Goal: Information Seeking & Learning: Learn about a topic

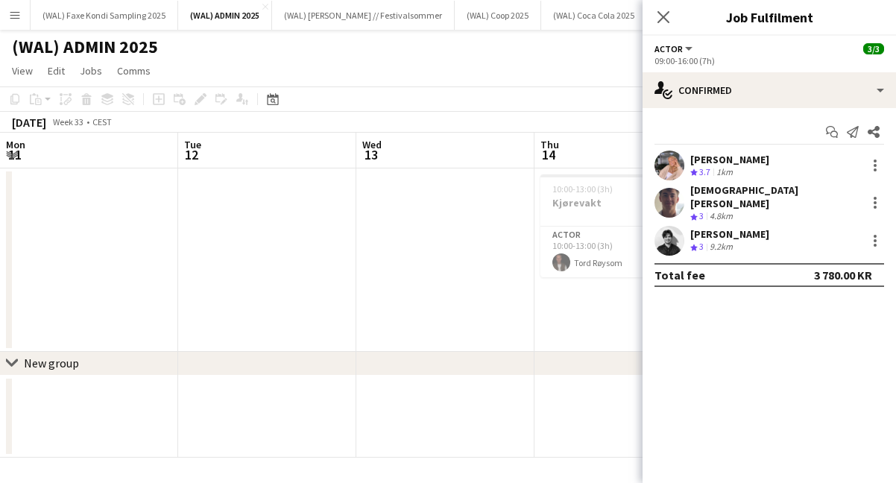
scroll to position [0, 479]
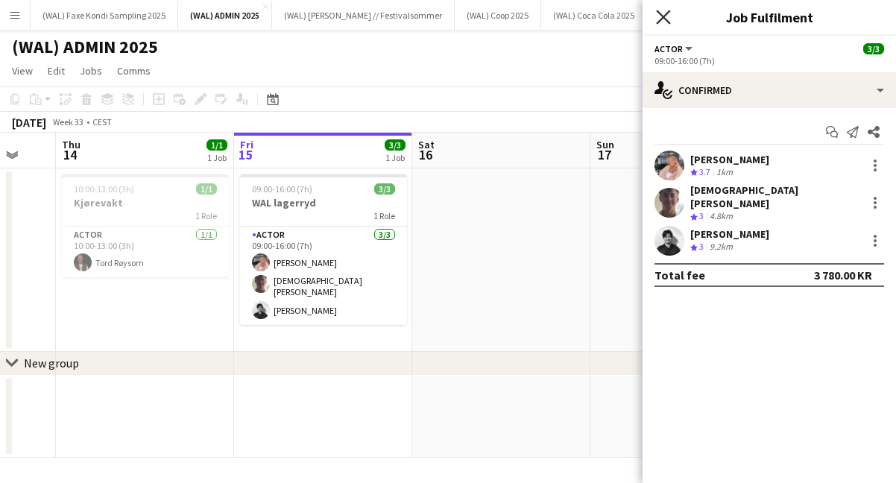
click at [664, 13] on icon "Close pop-in" at bounding box center [663, 17] width 14 height 14
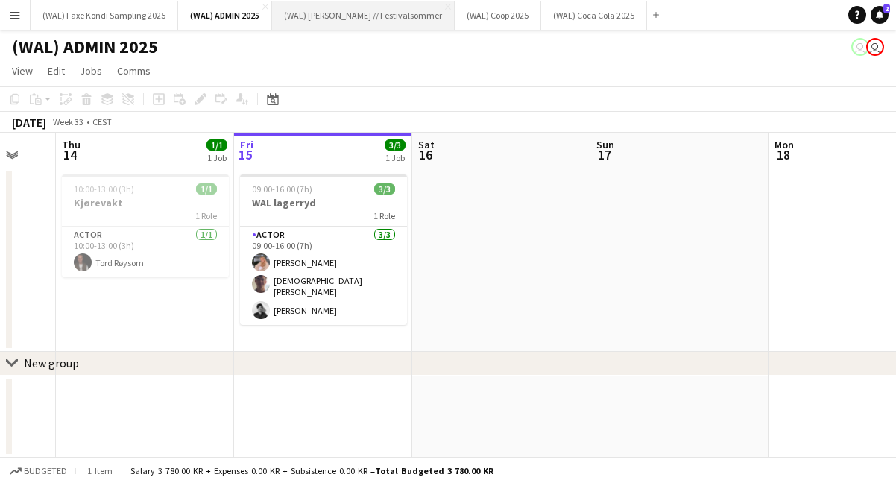
click at [345, 12] on button "(WAL) [PERSON_NAME] // Festivalsommer Close" at bounding box center [363, 15] width 183 height 29
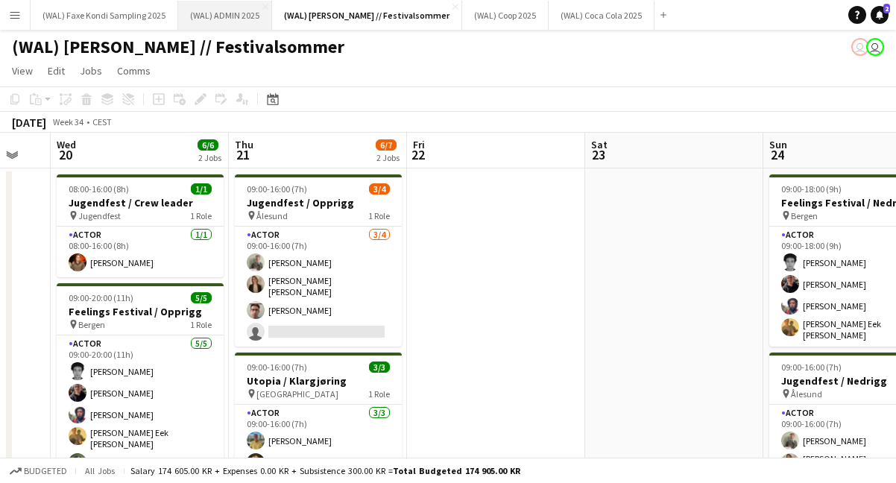
click at [218, 22] on button "(WAL) ADMIN 2025 Close" at bounding box center [225, 15] width 94 height 29
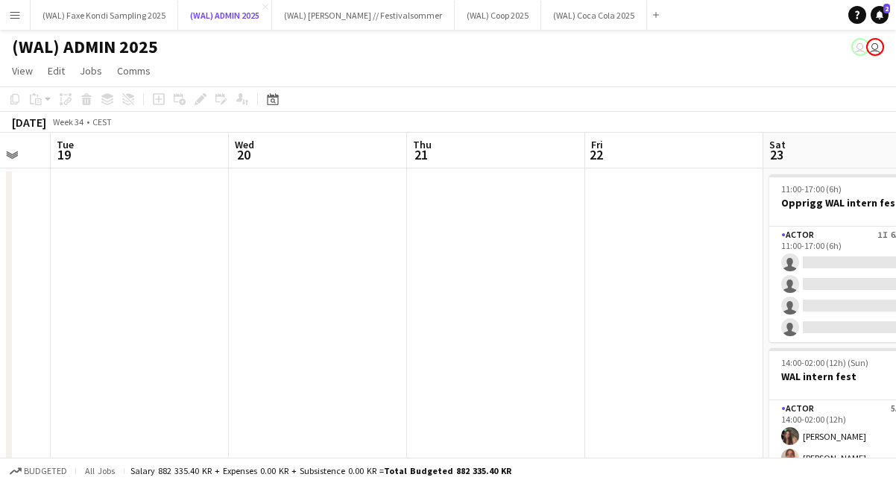
scroll to position [0, 305]
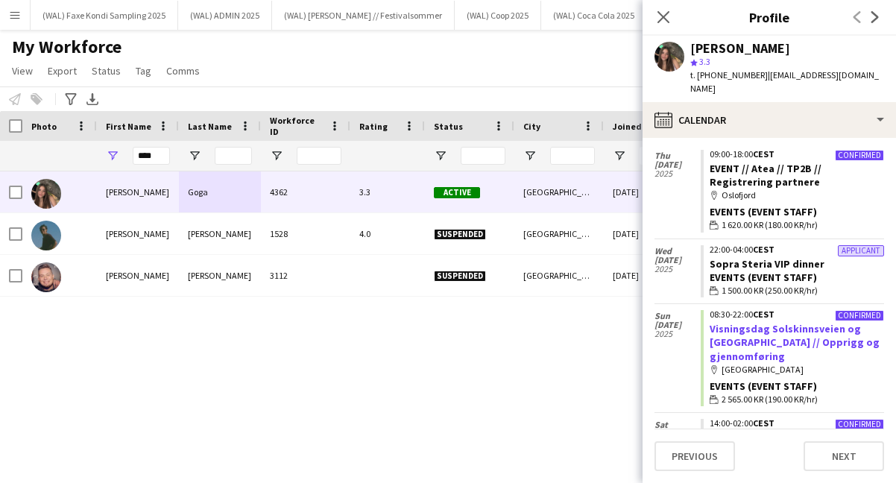
scroll to position [791, 0]
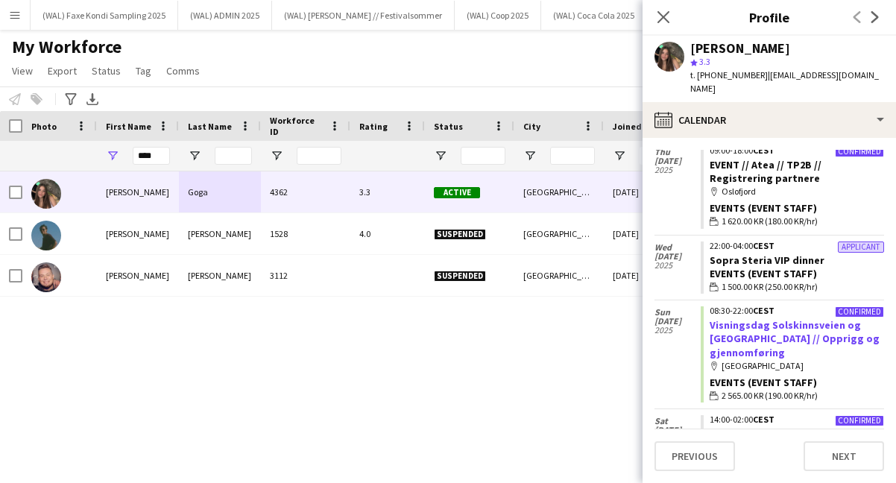
click at [775, 318] on link "Visningsdag Solskinnsveien og [GEOGRAPHIC_DATA] // Opprigg og gjennomføring" at bounding box center [795, 338] width 170 height 40
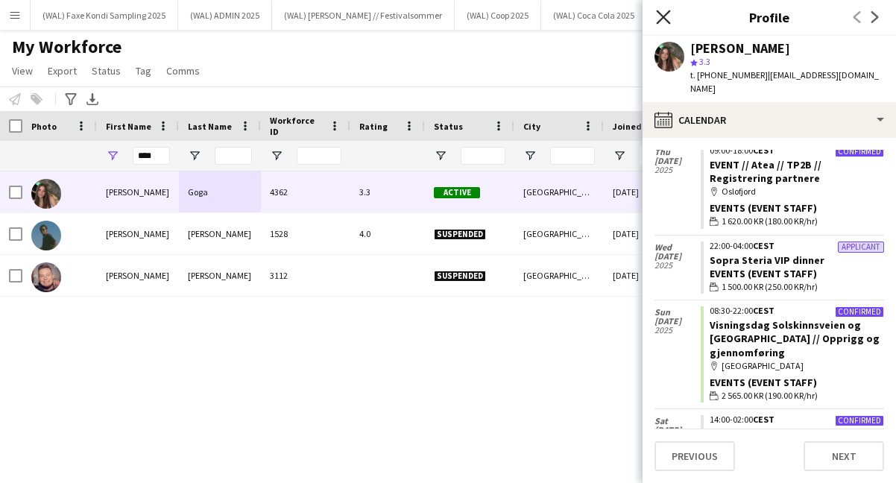
click at [659, 13] on icon at bounding box center [663, 17] width 14 height 14
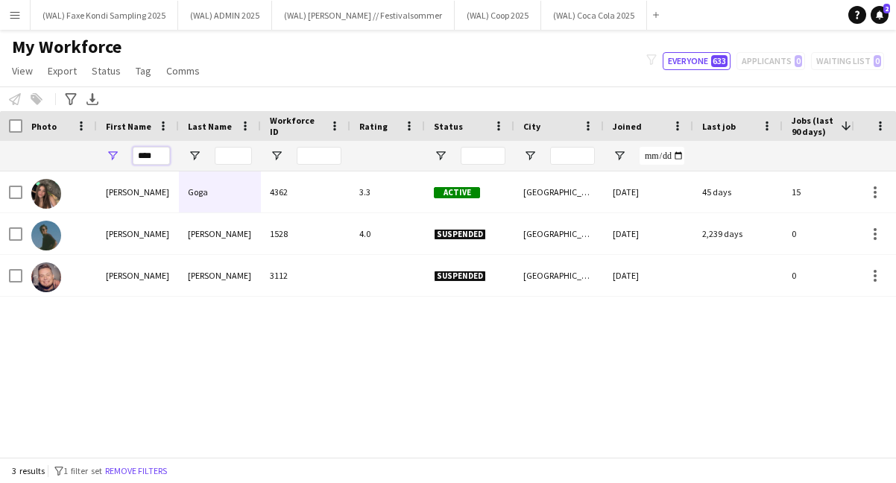
click at [152, 159] on input "****" at bounding box center [151, 156] width 37 height 18
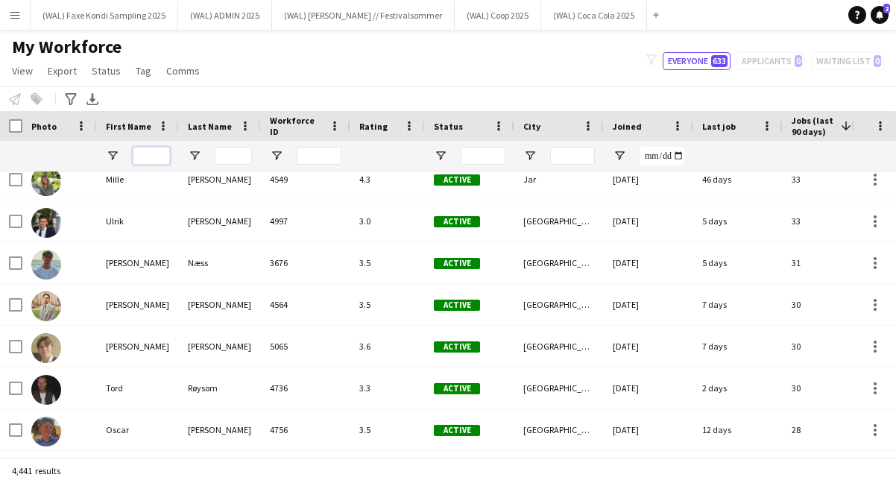
scroll to position [0, 0]
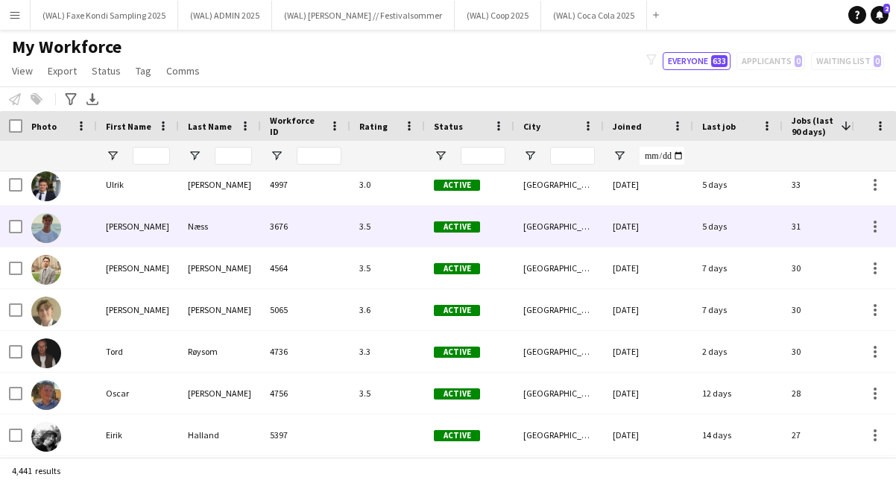
click at [330, 242] on div "3676" at bounding box center [305, 226] width 89 height 41
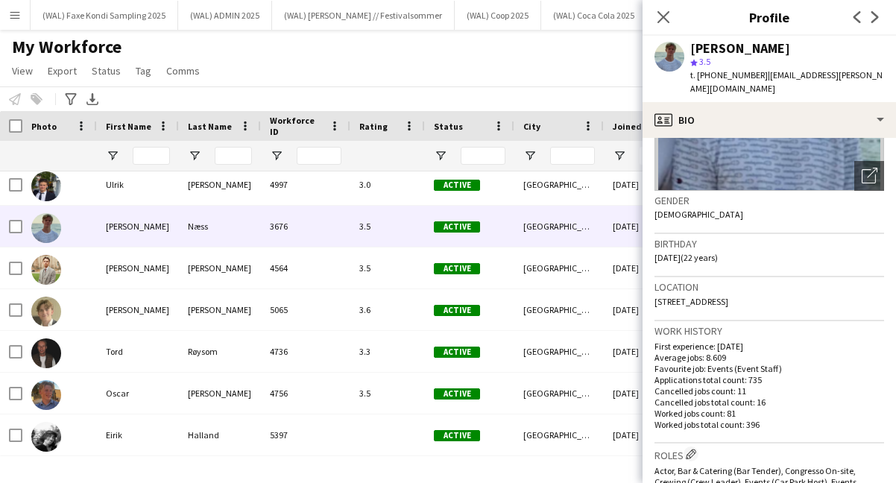
scroll to position [183, 0]
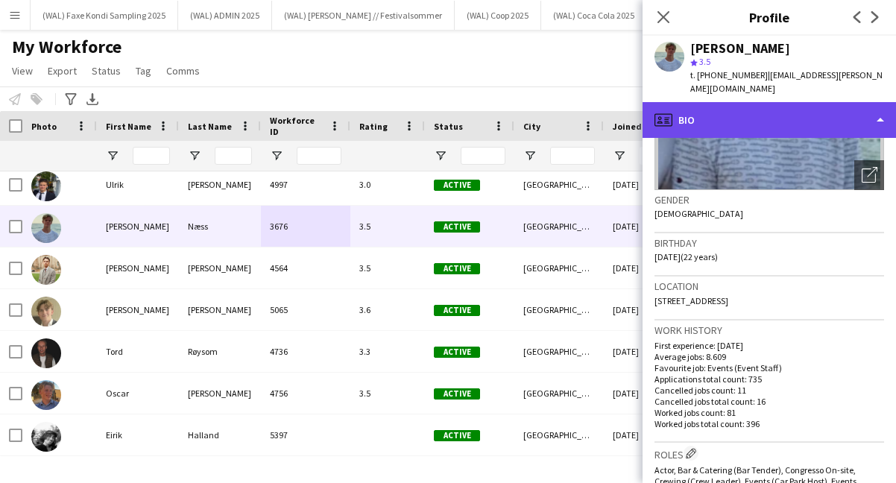
click at [736, 102] on div "profile Bio" at bounding box center [769, 120] width 253 height 36
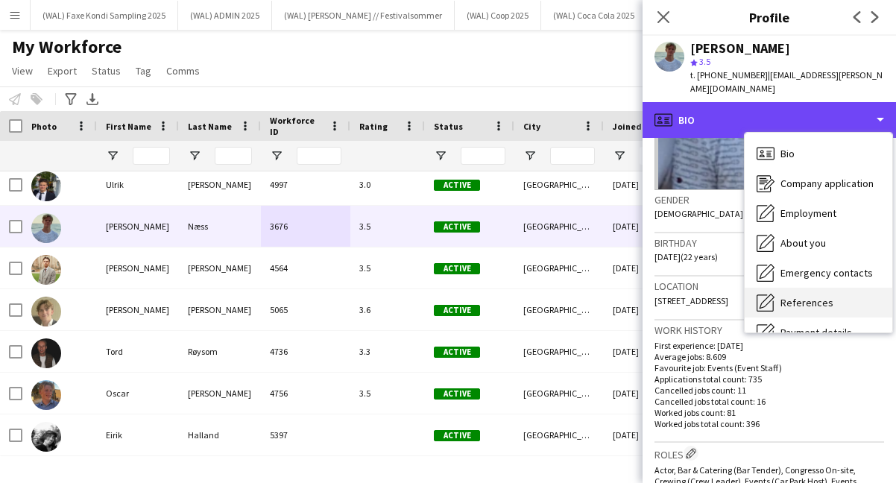
scroll to position [140, 0]
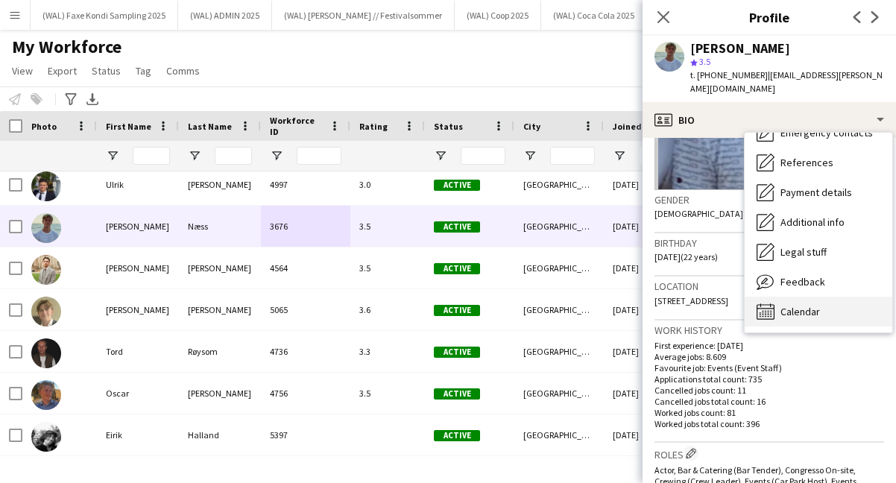
click at [813, 308] on div "Calendar Calendar" at bounding box center [819, 312] width 148 height 30
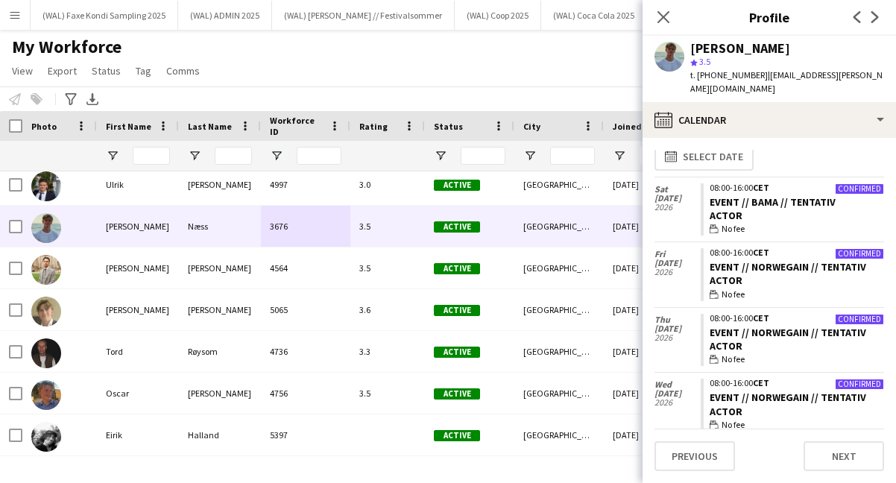
scroll to position [0, 0]
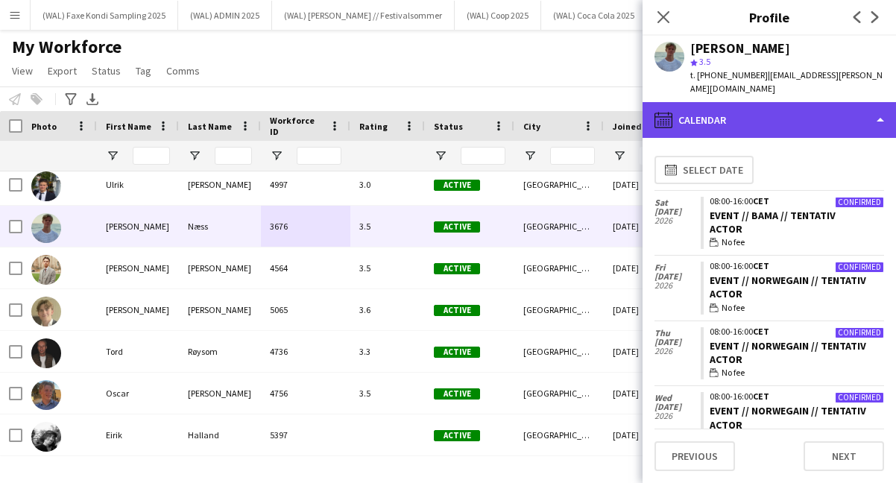
click at [766, 116] on div "calendar-full Calendar" at bounding box center [769, 120] width 253 height 36
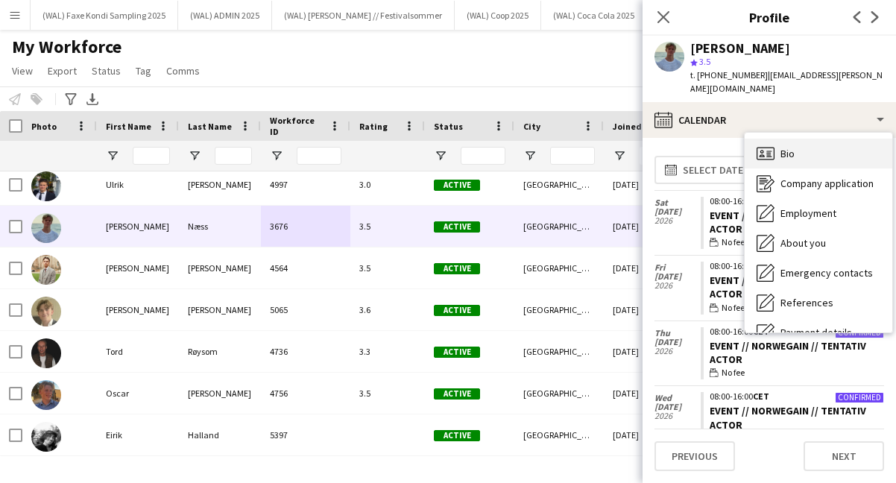
click at [784, 147] on span "Bio" at bounding box center [788, 153] width 14 height 13
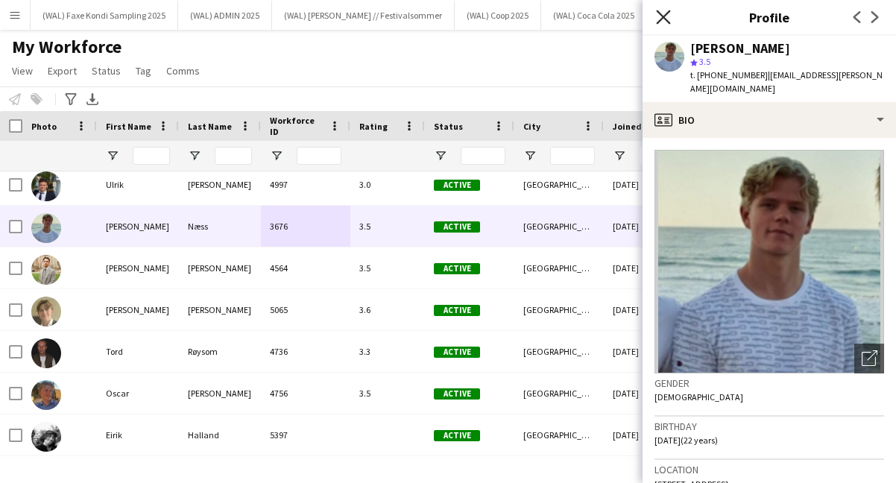
click at [661, 16] on icon "Close pop-in" at bounding box center [663, 17] width 14 height 14
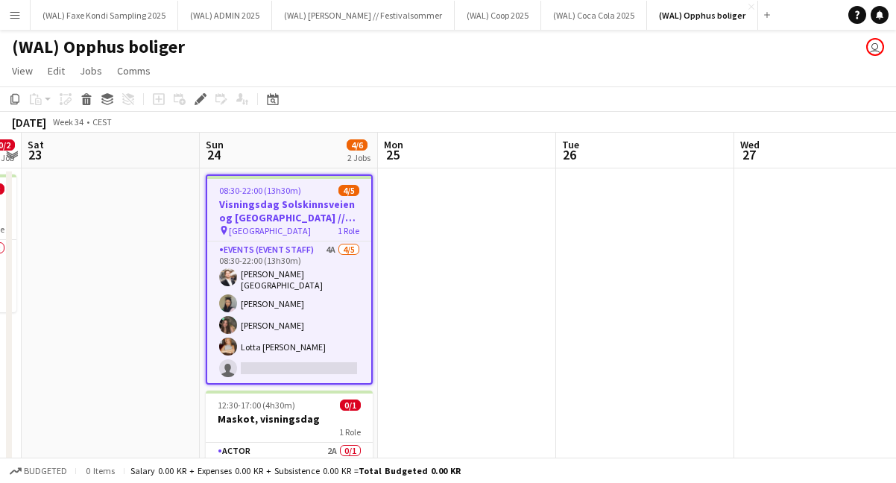
click at [372, 59] on app-page-menu "View Day view expanded Day view collapsed Month view Date picker Jump to [DATE]…" at bounding box center [448, 72] width 896 height 28
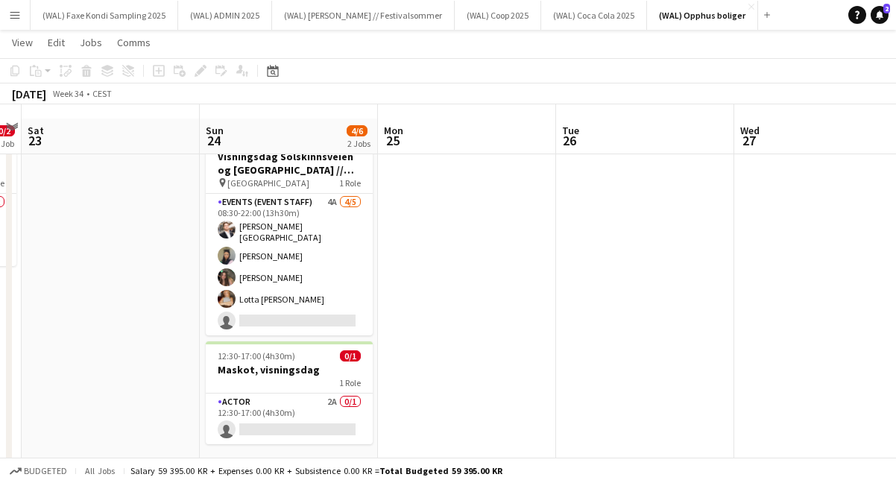
scroll to position [59, 0]
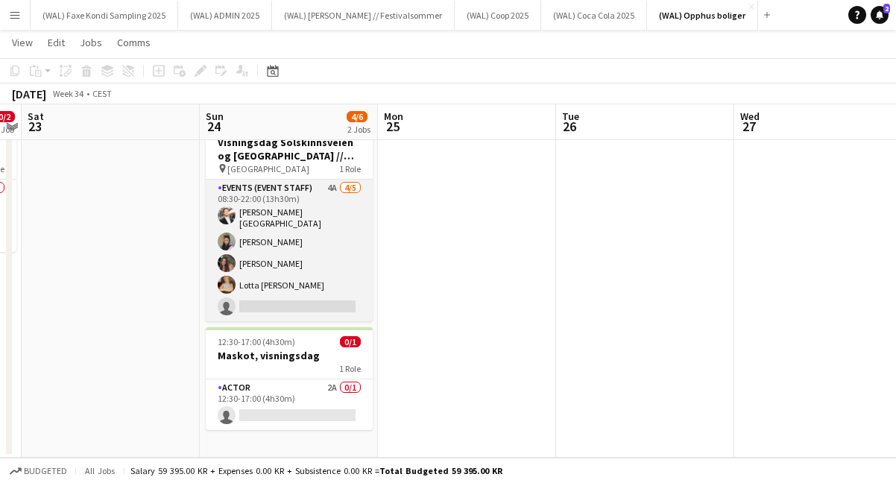
click at [299, 297] on app-card-role "Events (Event Staff) 4A [DATE] 08:30-22:00 (13h30m) [PERSON_NAME] [PERSON_NAME]…" at bounding box center [289, 251] width 167 height 142
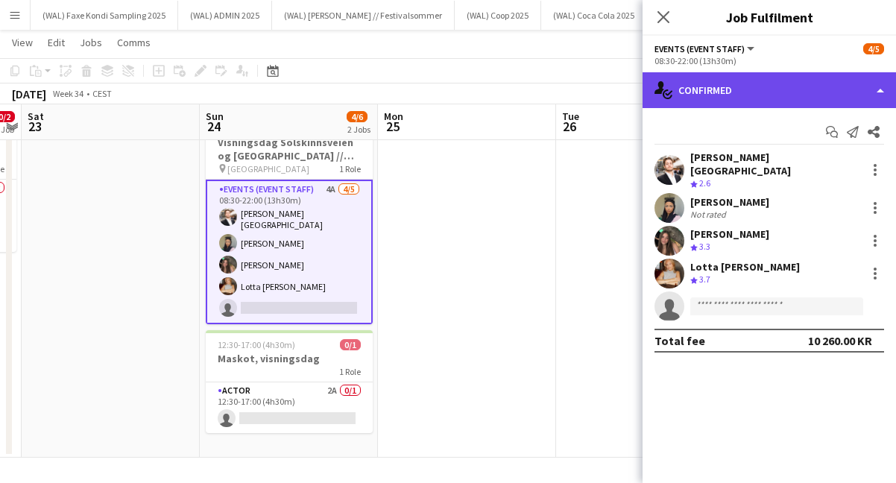
click at [705, 80] on div "single-neutral-actions-check-2 Confirmed" at bounding box center [769, 90] width 253 height 36
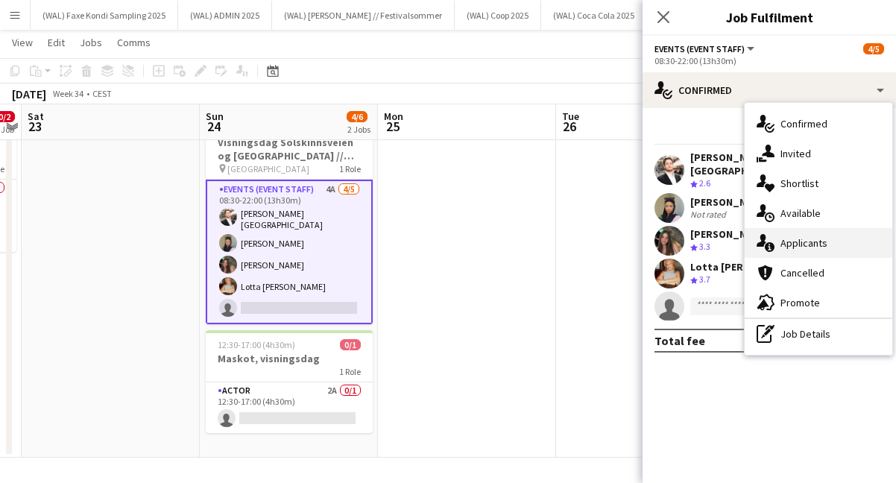
click at [785, 239] on div "single-neutral-actions-information Applicants" at bounding box center [819, 243] width 148 height 30
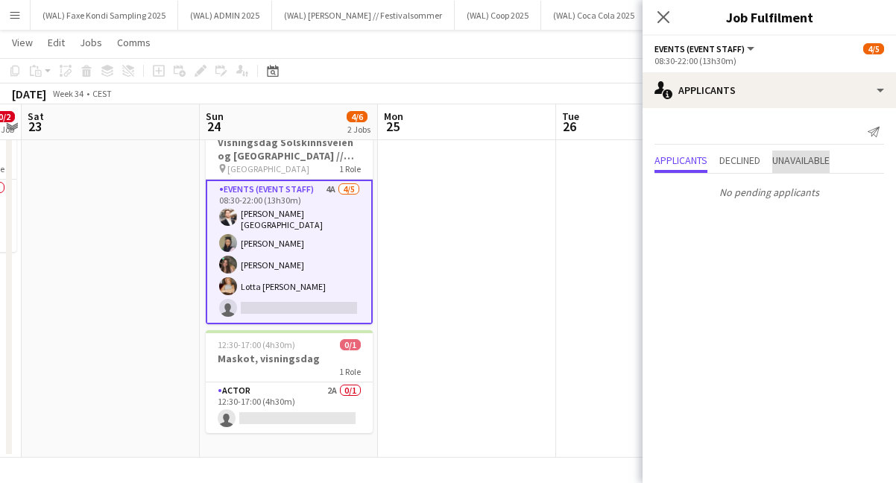
click at [811, 155] on span "Unavailable" at bounding box center [800, 160] width 57 height 10
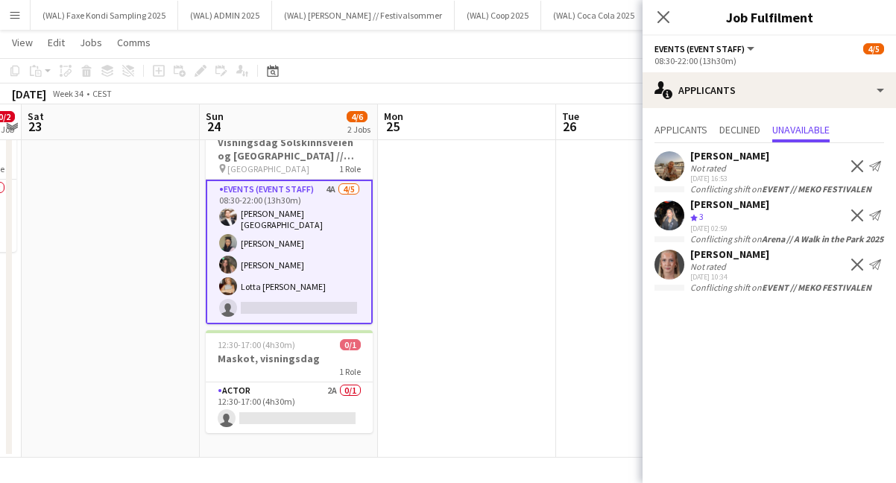
click at [742, 119] on div "Applicants Declined Unavailable [PERSON_NAME] Not rated [DATE] 16:53 Decline Se…" at bounding box center [769, 208] width 253 height 200
click at [738, 130] on span "Declined" at bounding box center [739, 130] width 41 height 10
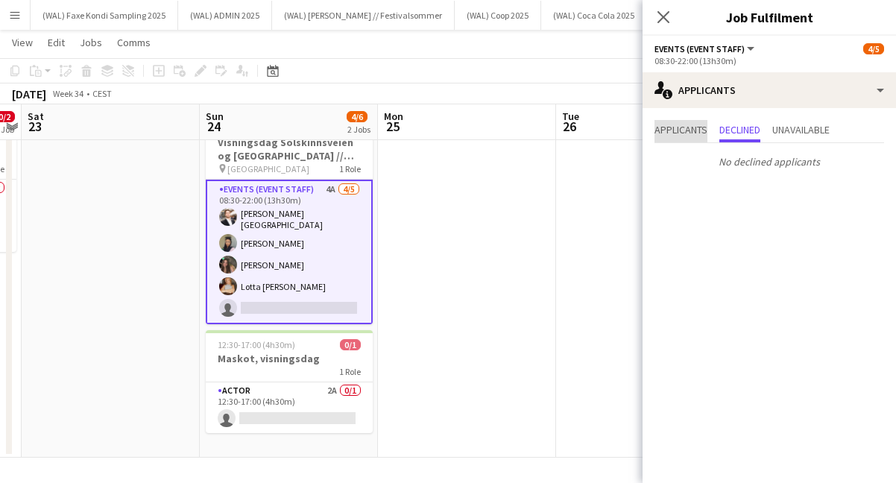
click at [696, 130] on span "Applicants" at bounding box center [681, 130] width 53 height 10
click at [664, 9] on app-icon "Close pop-in" at bounding box center [664, 18] width 22 height 22
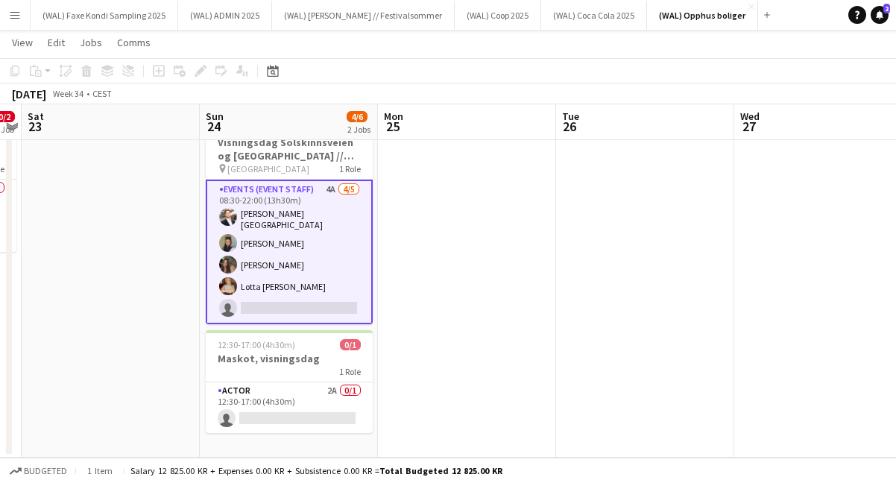
click at [570, 81] on app-toolbar "Copy Paste Paste Command V Paste with crew Command Shift V Paste linked Job [GE…" at bounding box center [448, 70] width 896 height 25
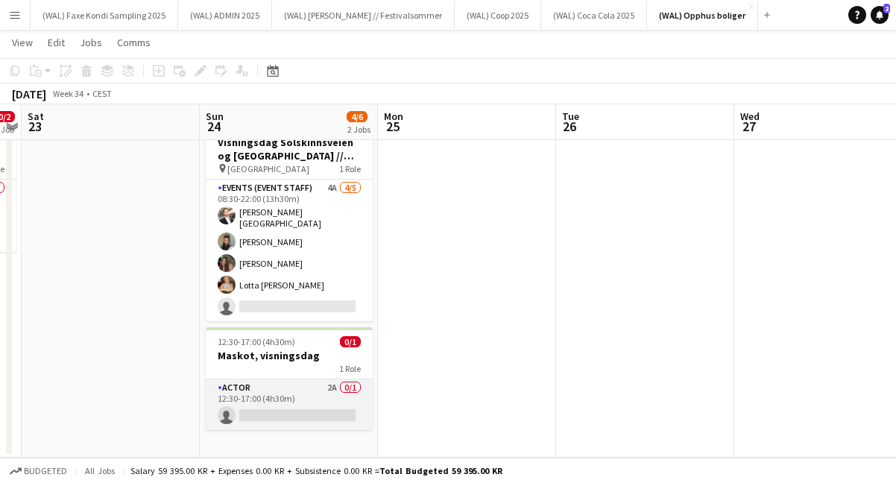
click at [312, 418] on app-card-role "Actor 2A 0/1 12:30-17:00 (4h30m) single-neutral-actions" at bounding box center [289, 404] width 167 height 51
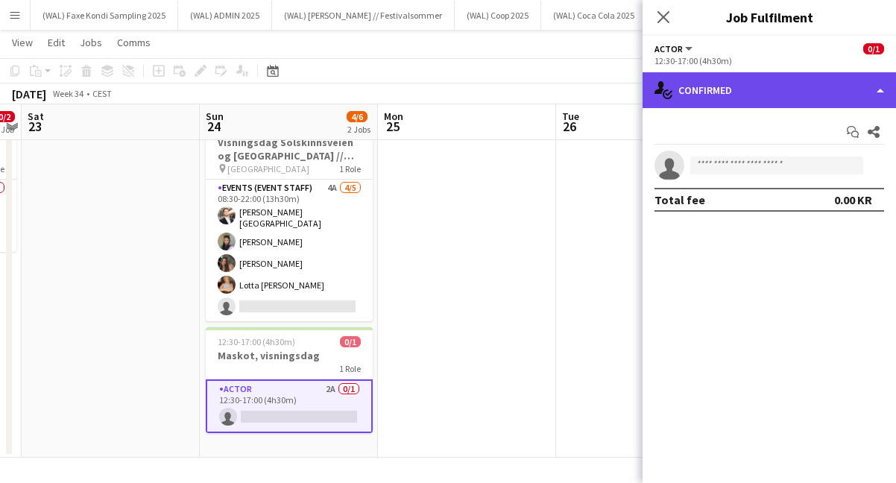
click at [675, 98] on div "single-neutral-actions-check-2 Confirmed" at bounding box center [769, 90] width 253 height 36
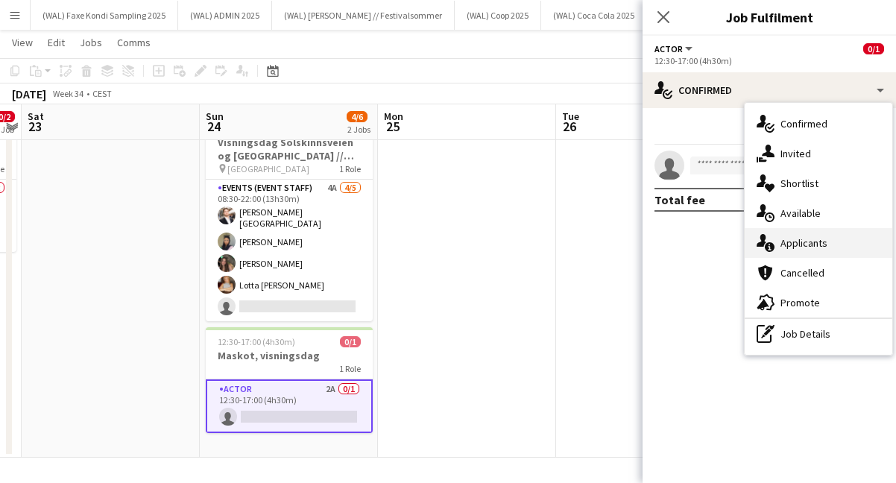
click at [781, 237] on div "single-neutral-actions-information Applicants" at bounding box center [819, 243] width 148 height 30
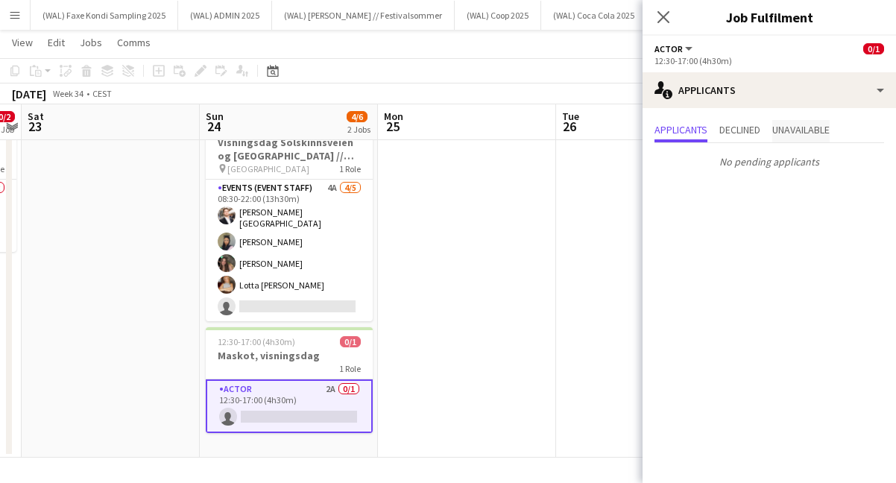
click at [783, 127] on span "Unavailable" at bounding box center [800, 130] width 57 height 10
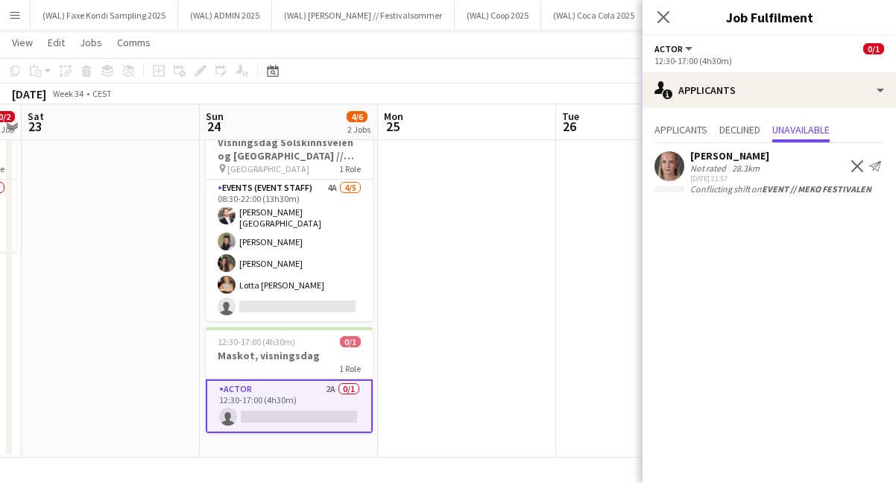
click at [674, 166] on app-user-avatar at bounding box center [670, 166] width 30 height 30
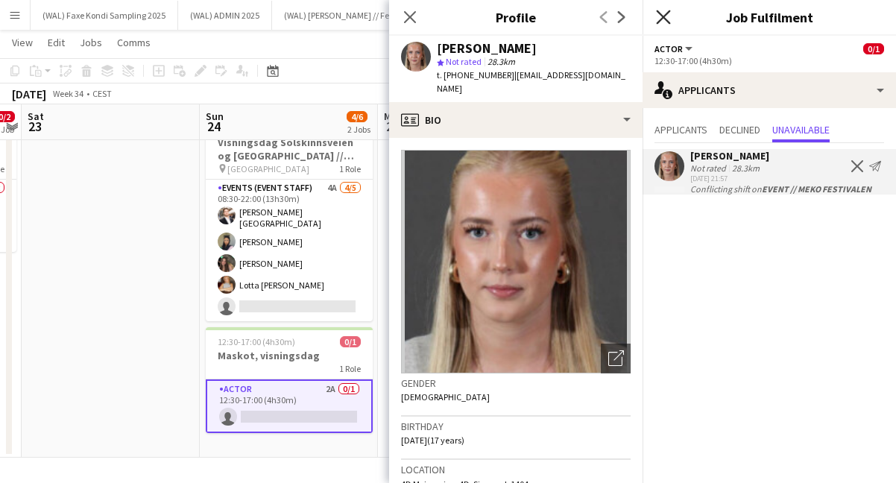
click at [661, 18] on icon at bounding box center [663, 17] width 14 height 14
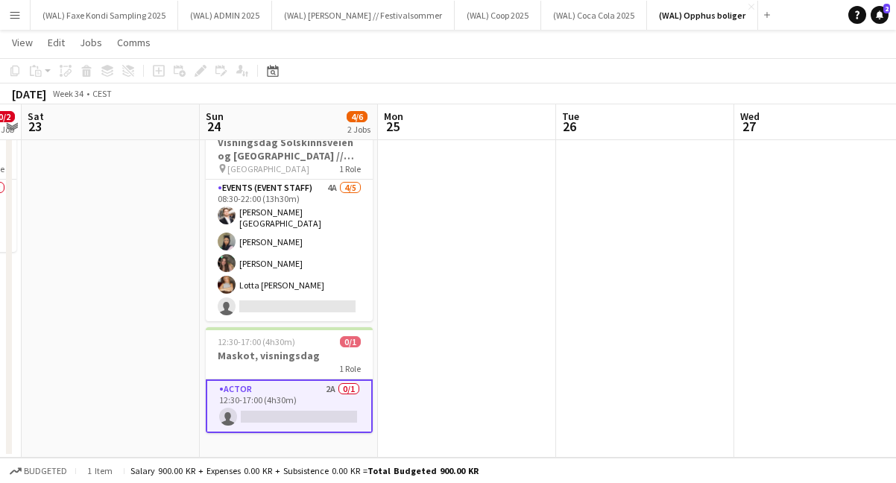
click at [585, 107] on app-board-header-date "Tue 26" at bounding box center [645, 122] width 178 height 36
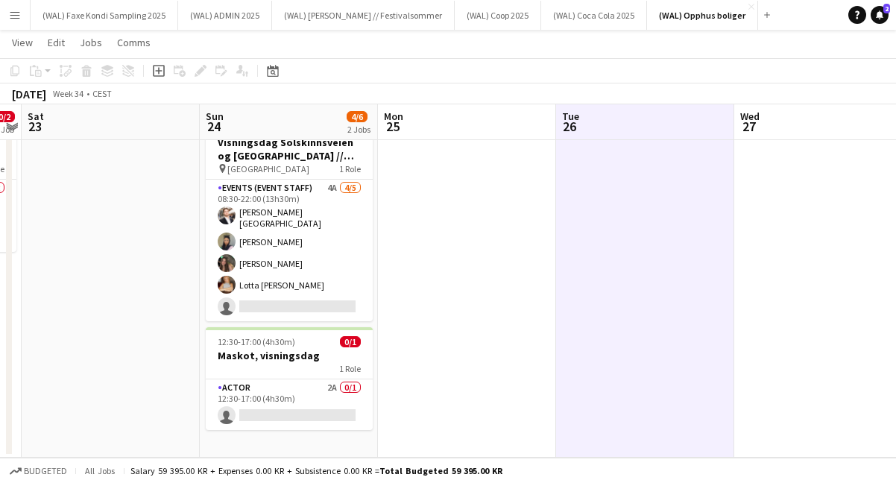
click at [489, 69] on app-toolbar "Copy Paste Paste Command V Paste with crew Command Shift V Paste linked Job [GE…" at bounding box center [448, 70] width 896 height 25
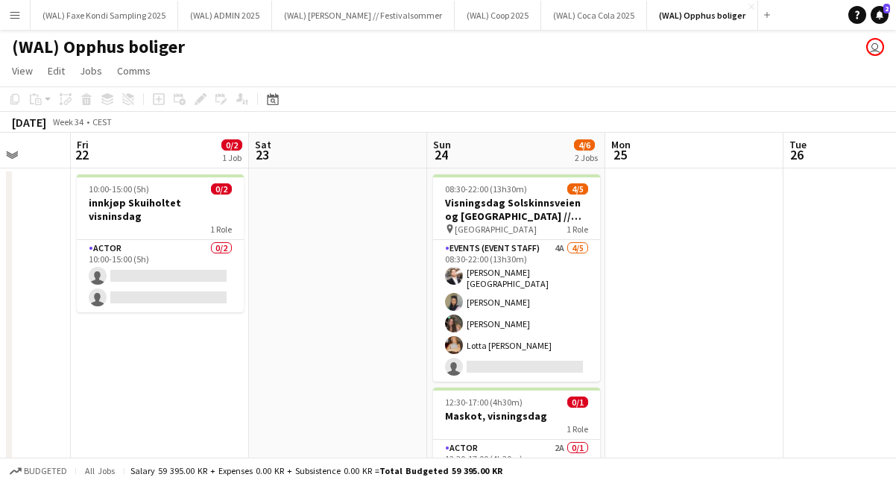
scroll to position [0, 475]
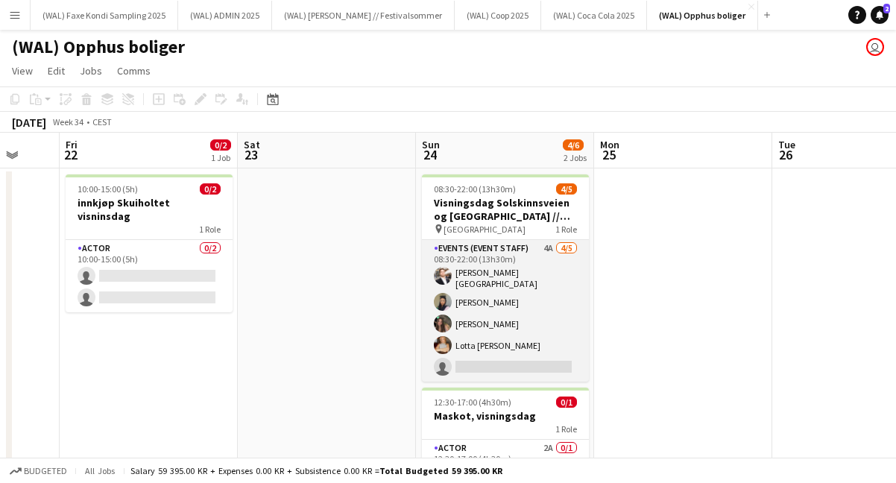
click at [524, 274] on app-card-role "Events (Event Staff) 4A [DATE] 08:30-22:00 (13h30m) [PERSON_NAME] [PERSON_NAME]…" at bounding box center [505, 311] width 167 height 142
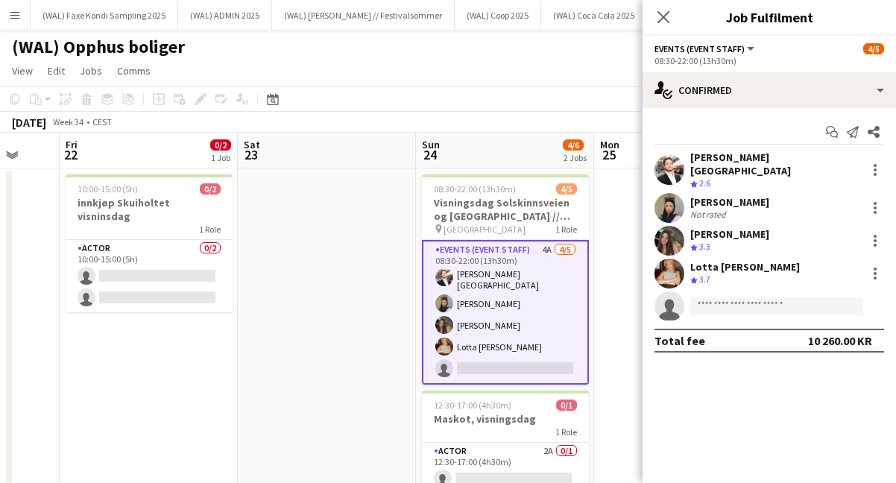
click at [674, 160] on app-user-avatar at bounding box center [670, 170] width 30 height 30
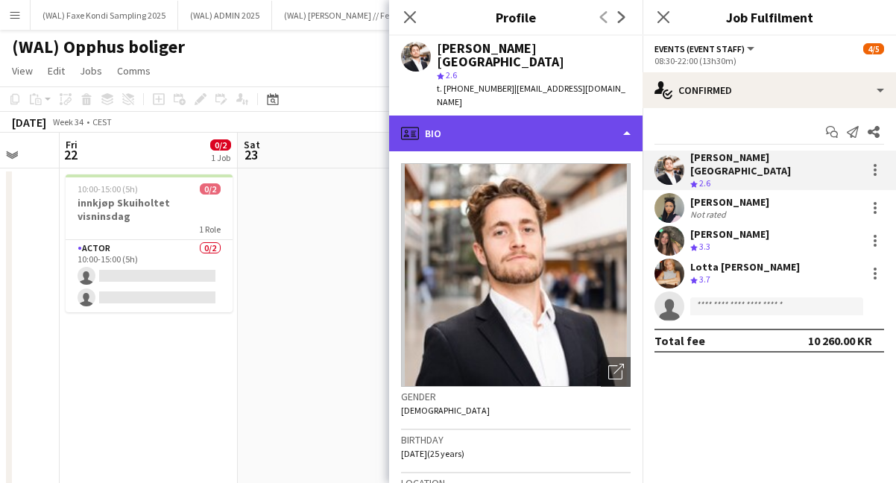
click at [544, 116] on div "profile Bio" at bounding box center [515, 134] width 253 height 36
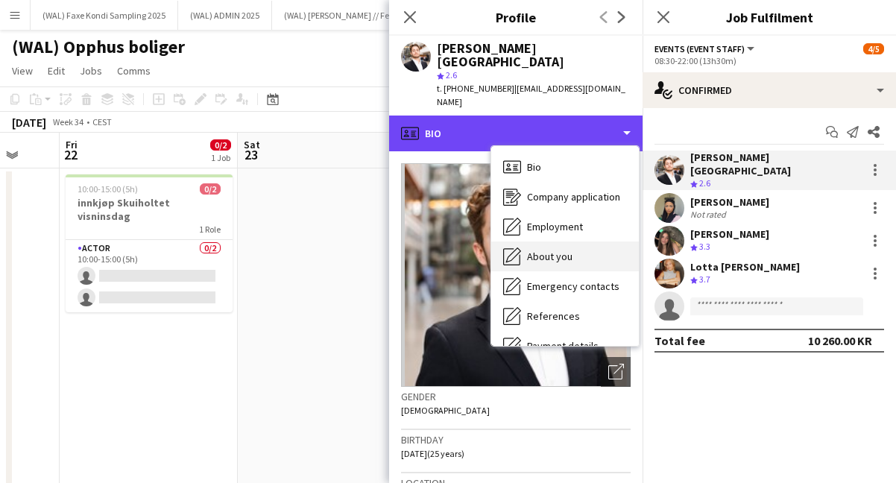
scroll to position [140, 0]
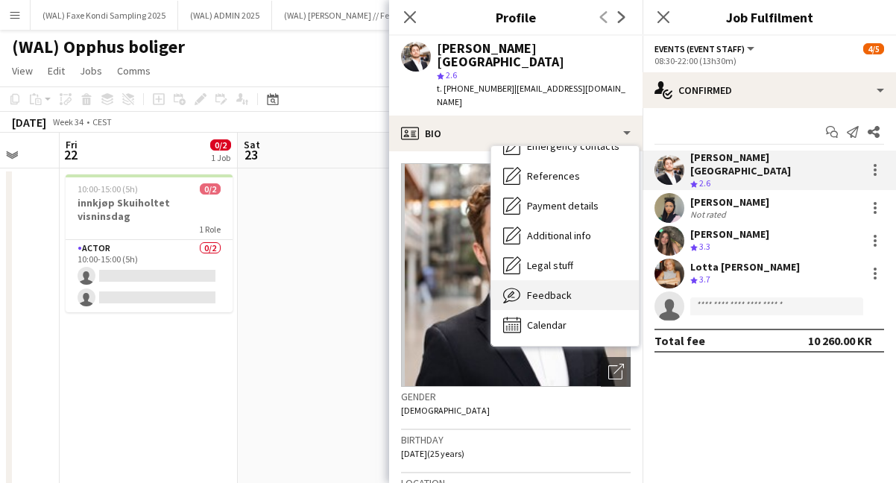
click at [572, 280] on div "Feedback Feedback" at bounding box center [565, 295] width 148 height 30
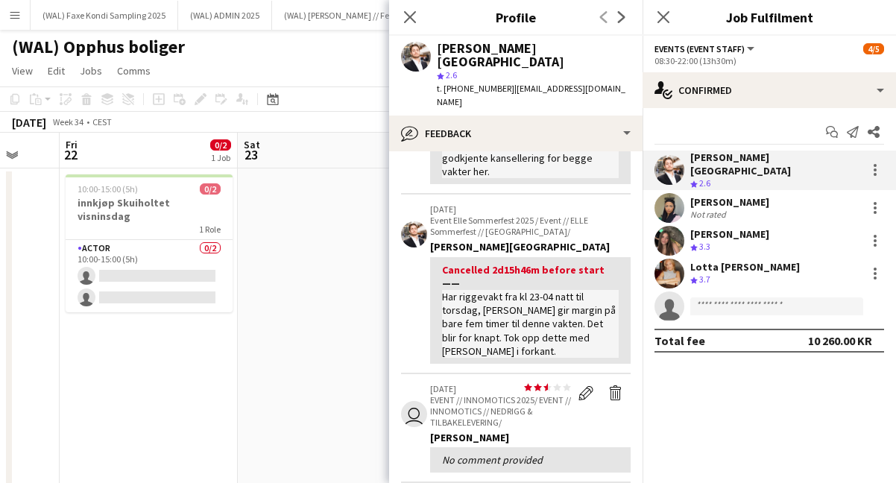
scroll to position [420, 0]
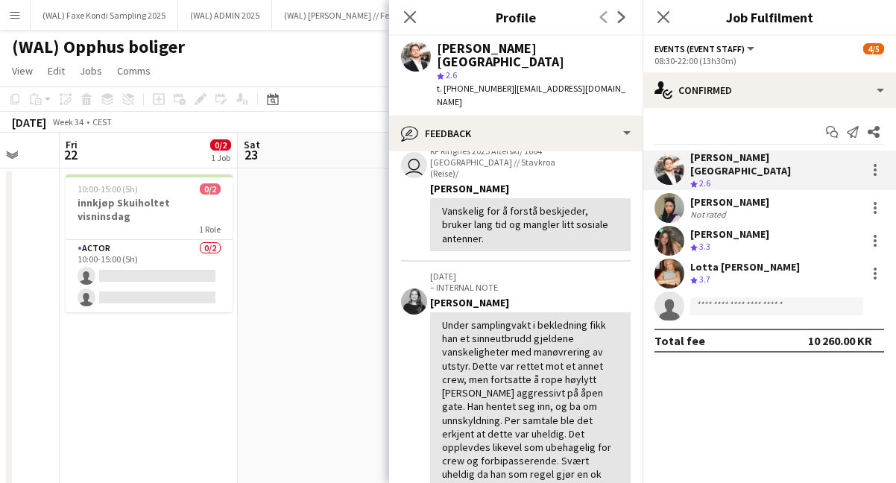
scroll to position [535, 0]
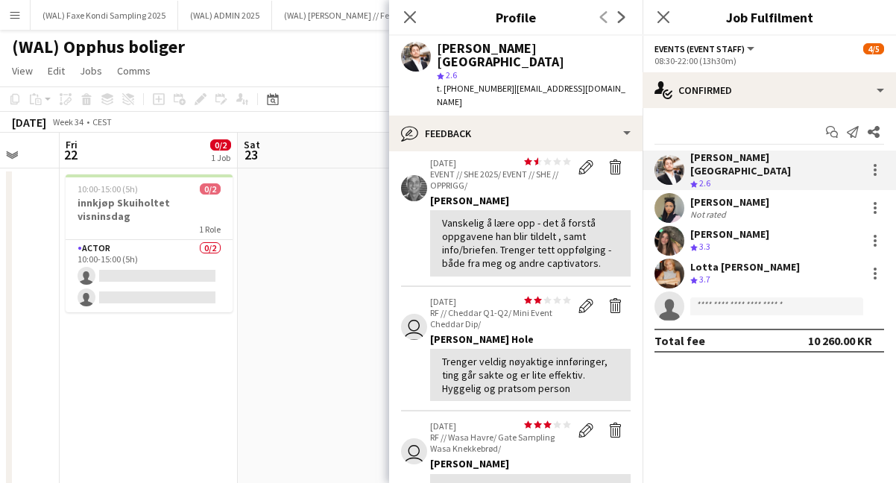
scroll to position [0, 0]
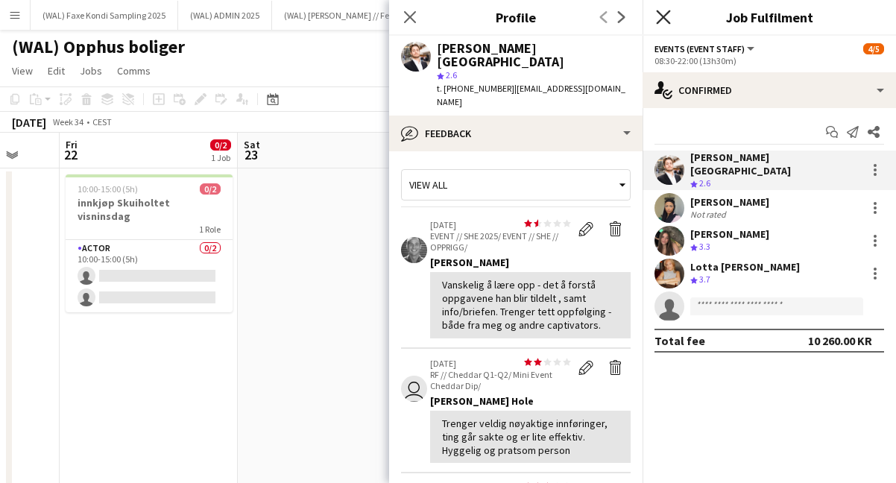
click at [656, 10] on icon "Close pop-in" at bounding box center [663, 17] width 14 height 14
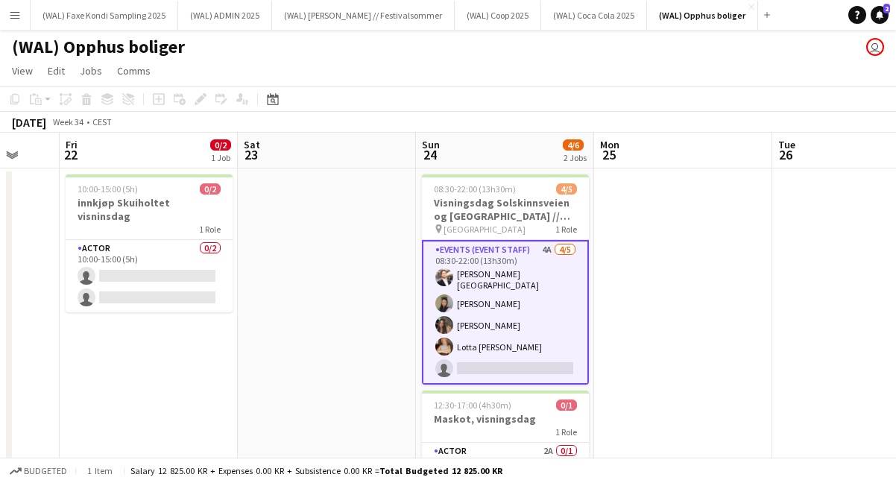
click at [526, 87] on app-toolbar "Copy Paste Paste Command V Paste with crew Command Shift V Paste linked Job [GE…" at bounding box center [448, 98] width 896 height 25
